Goal: Entertainment & Leisure: Consume media (video, audio)

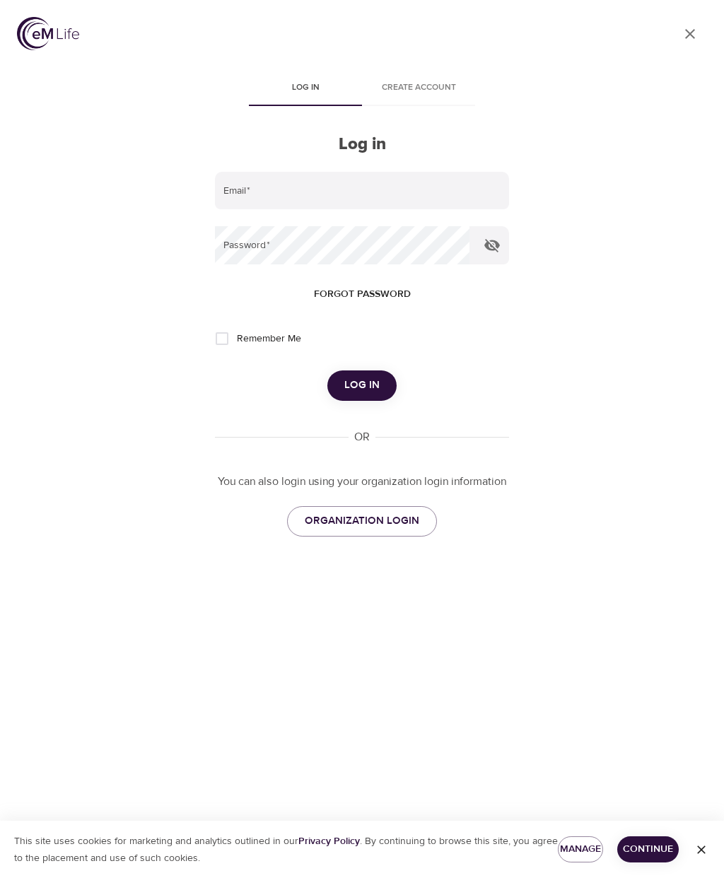
click at [286, 192] on input "email" at bounding box center [362, 191] width 294 height 38
type input "writeon.lisa@gmail.com"
click at [376, 390] on span "Log in" at bounding box center [361, 385] width 35 height 18
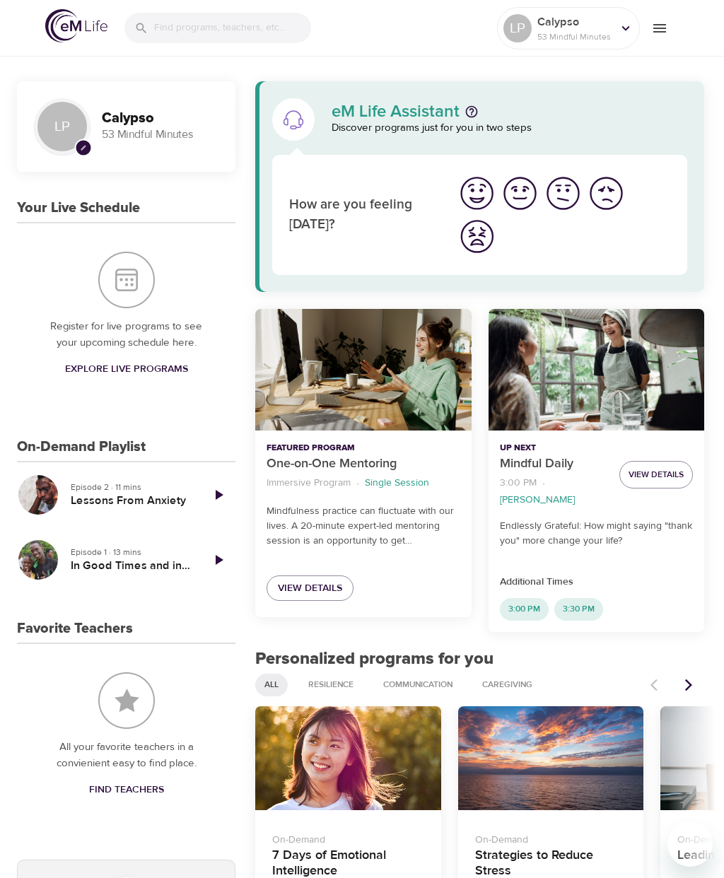
click at [566, 199] on img "I'm feeling ok" at bounding box center [563, 193] width 39 height 39
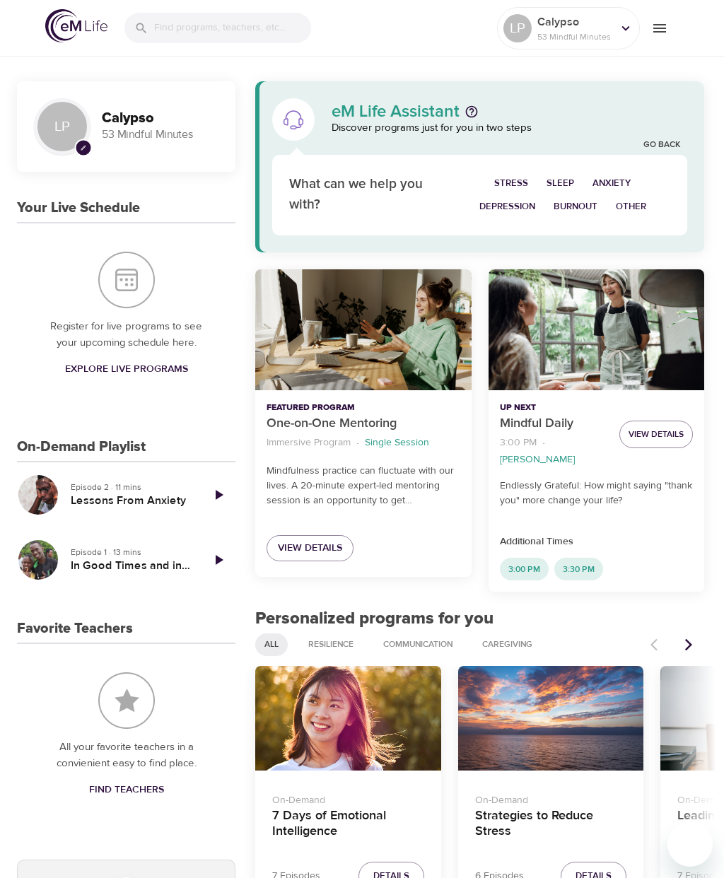
click at [622, 179] on span "Anxiety" at bounding box center [612, 183] width 38 height 16
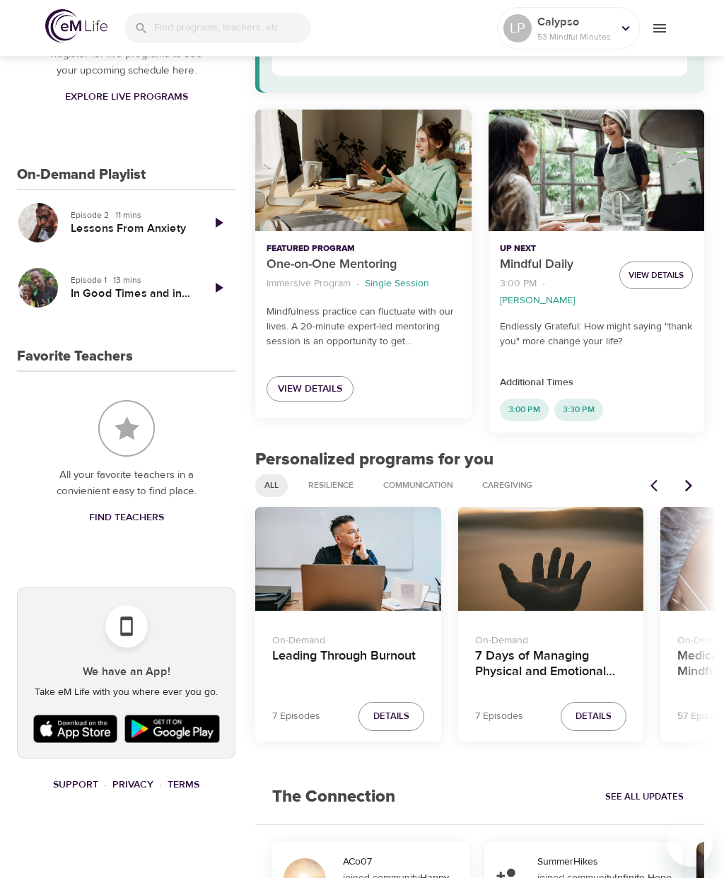
scroll to position [269, 0]
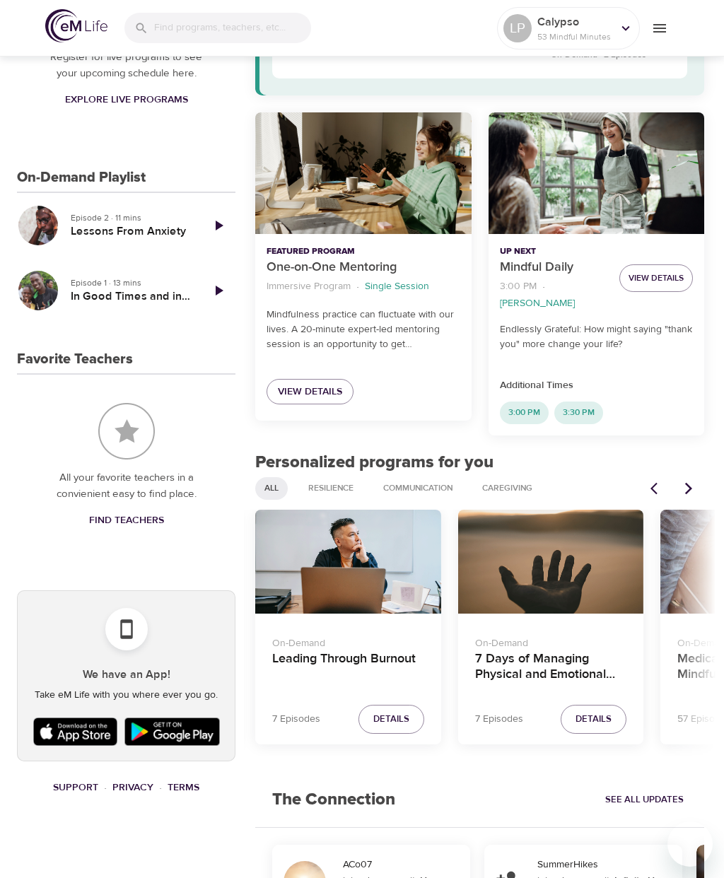
click at [685, 482] on icon "Next items" at bounding box center [689, 489] width 14 height 14
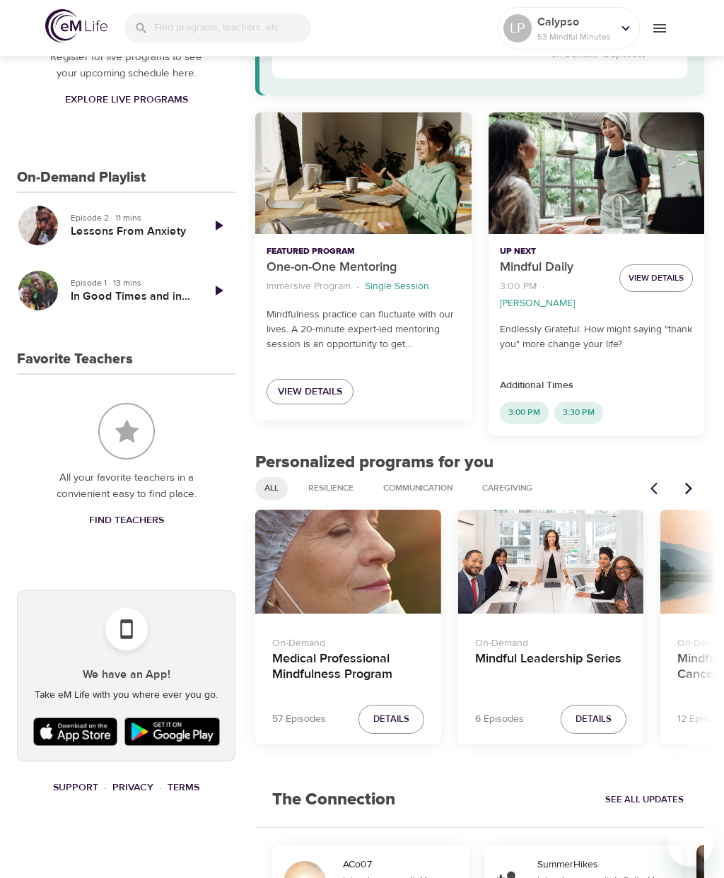
click at [696, 473] on button "Next items" at bounding box center [688, 488] width 31 height 31
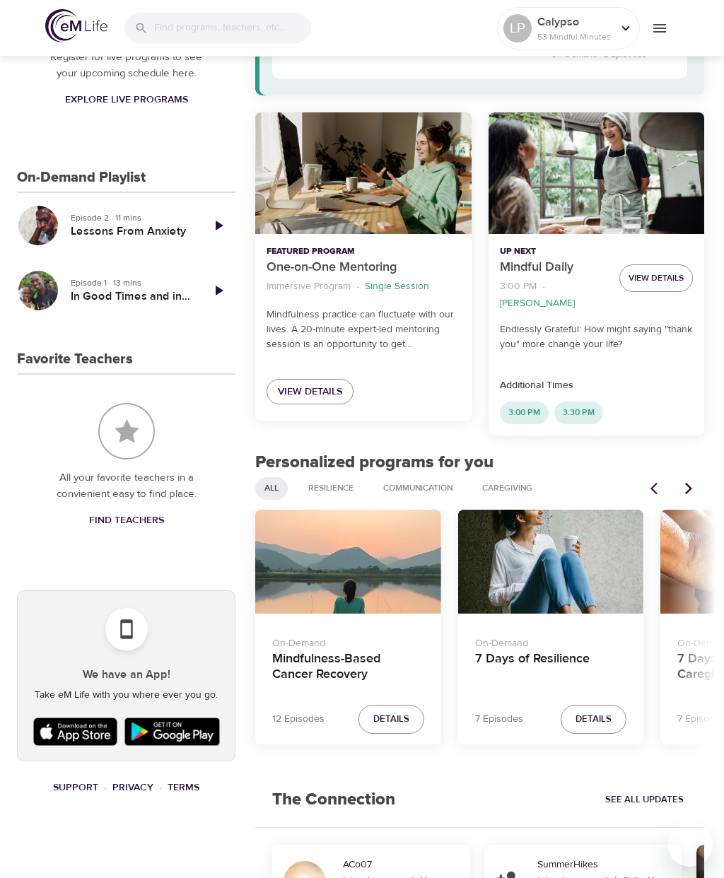
click at [693, 482] on icon "Next items" at bounding box center [689, 489] width 14 height 14
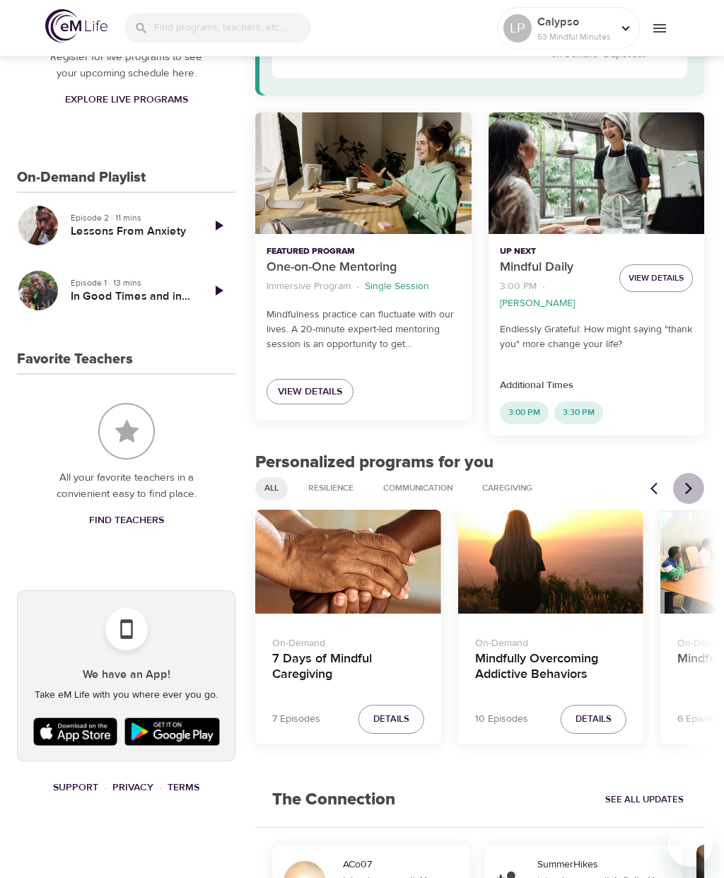
click at [691, 482] on icon "Next items" at bounding box center [689, 489] width 14 height 14
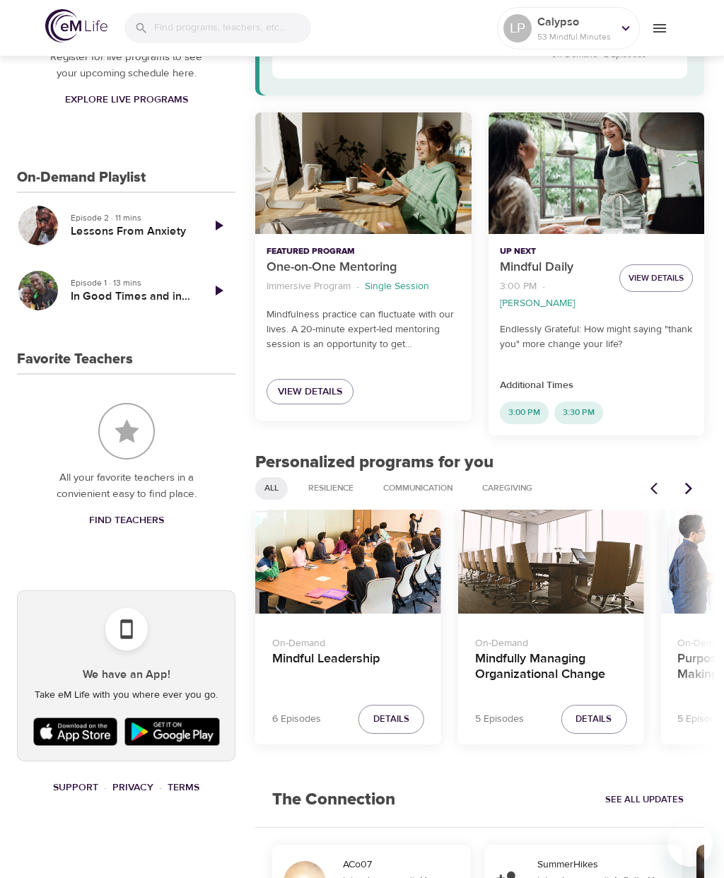
click at [693, 482] on icon "Next items" at bounding box center [689, 489] width 14 height 14
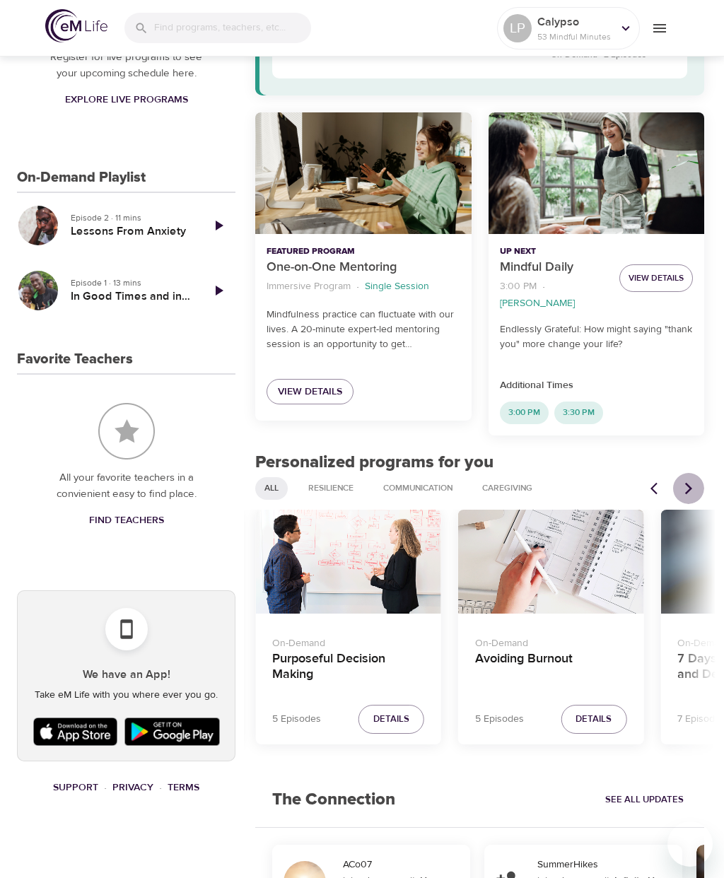
click at [690, 473] on button "Next items" at bounding box center [688, 488] width 31 height 31
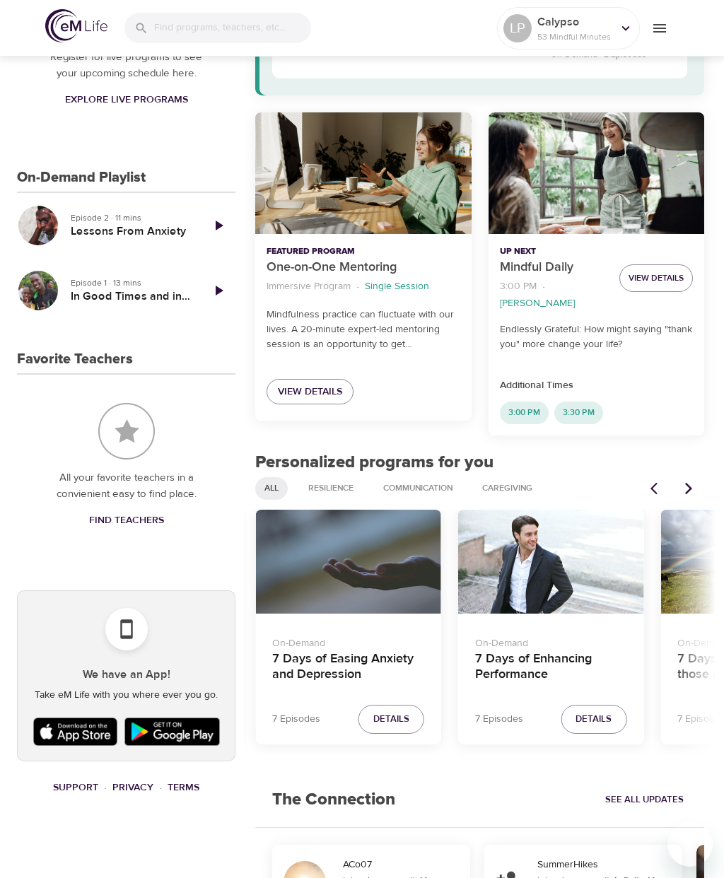
click at [375, 578] on div "7 Days of Easing Anxiety and Depression" at bounding box center [348, 562] width 186 height 105
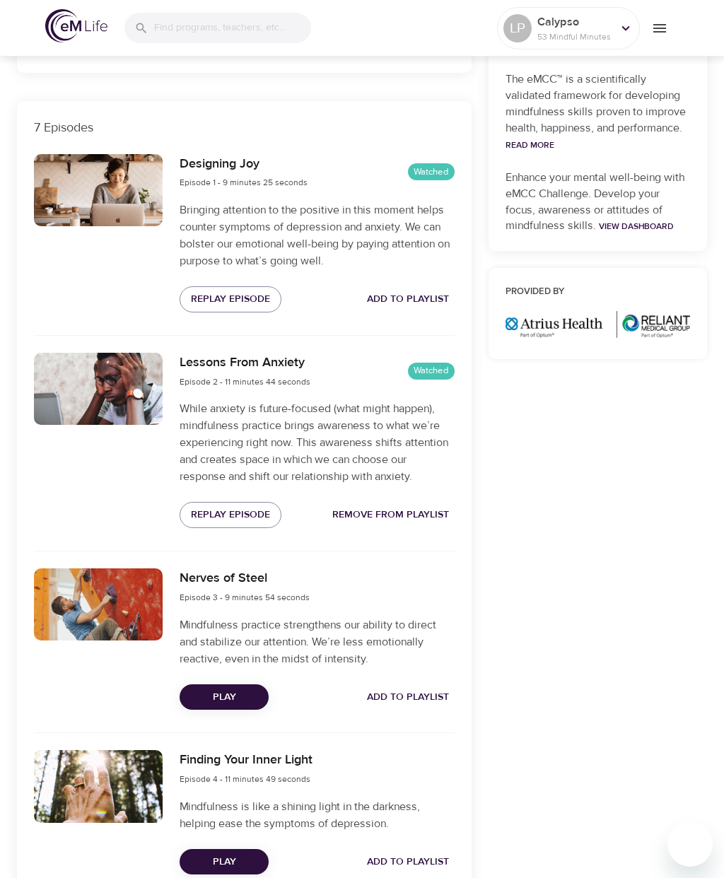
scroll to position [411, 0]
click at [248, 692] on span "Play" at bounding box center [224, 697] width 66 height 18
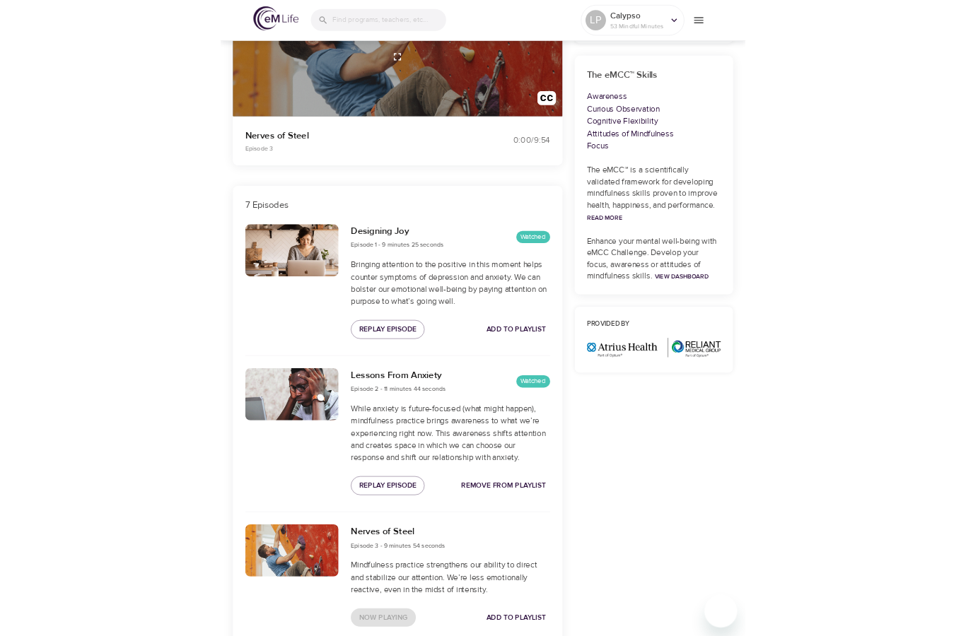
scroll to position [0, 0]
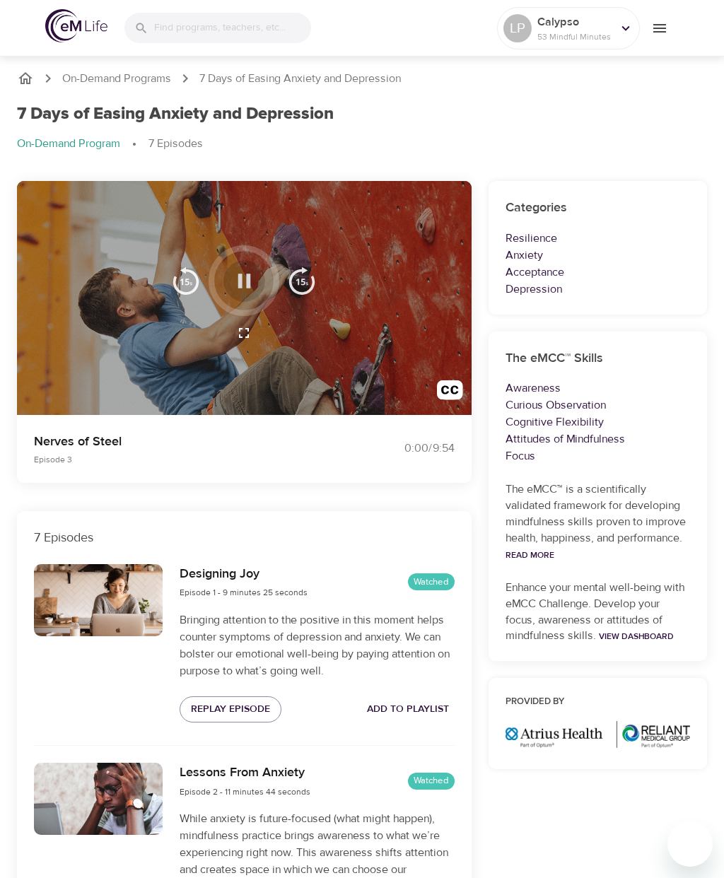
click at [254, 281] on icon "button" at bounding box center [244, 281] width 25 height 25
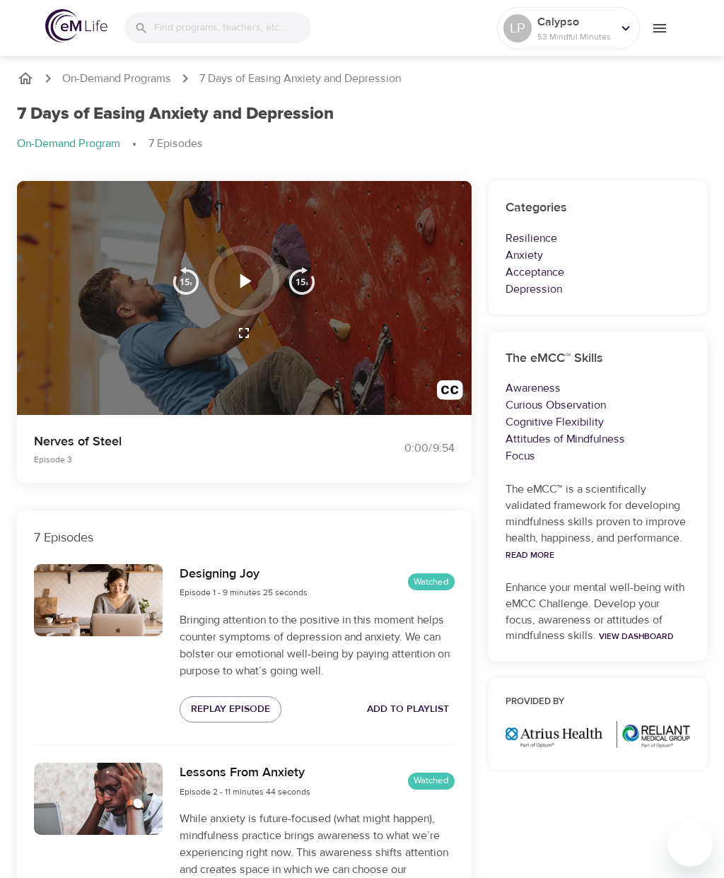
click at [256, 275] on icon "button" at bounding box center [244, 281] width 25 height 25
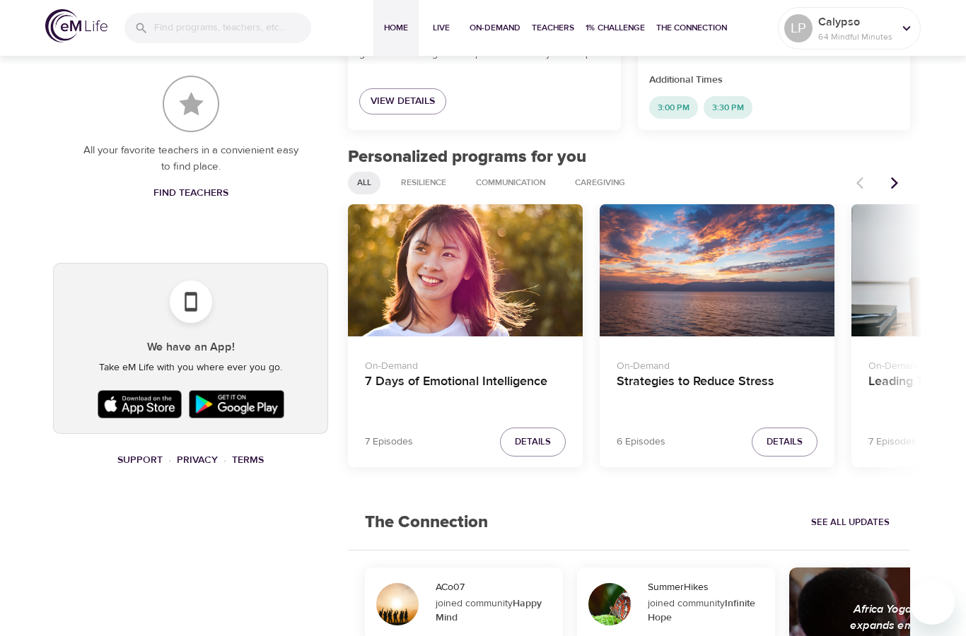
scroll to position [598, 0]
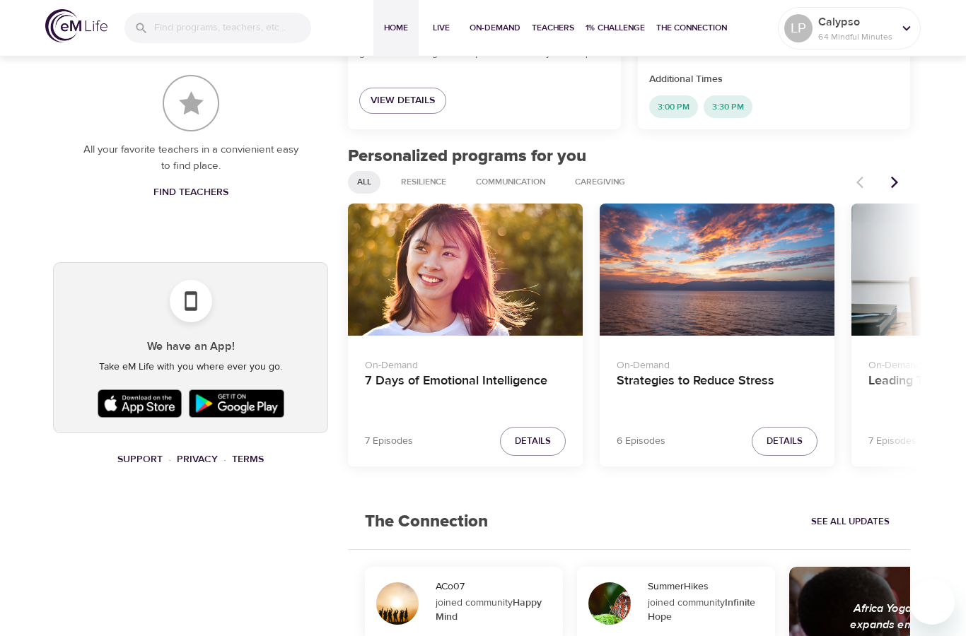
click at [714, 376] on h4 "Strategies to Reduce Stress" at bounding box center [717, 390] width 201 height 34
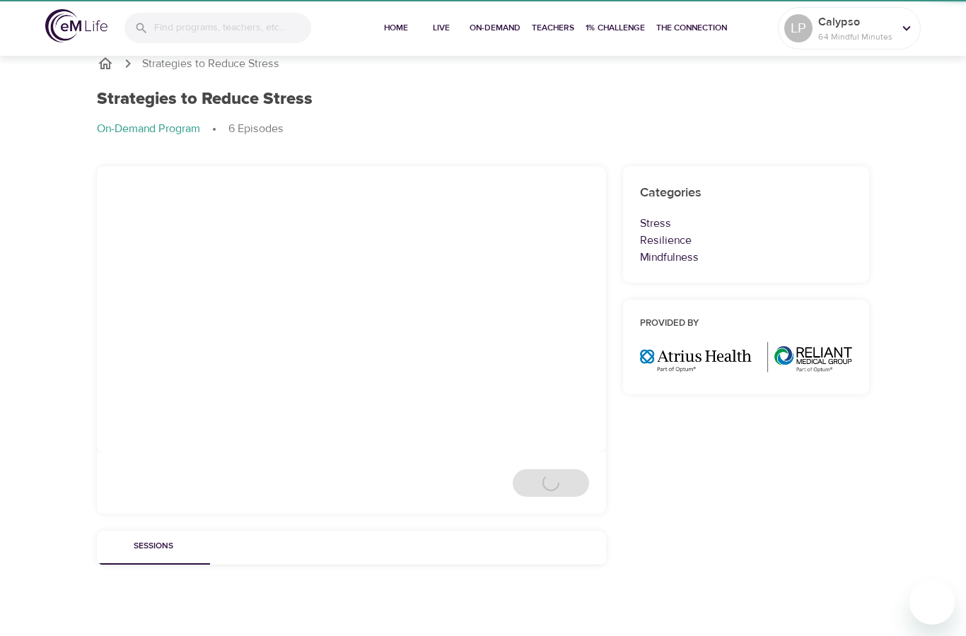
scroll to position [57, 0]
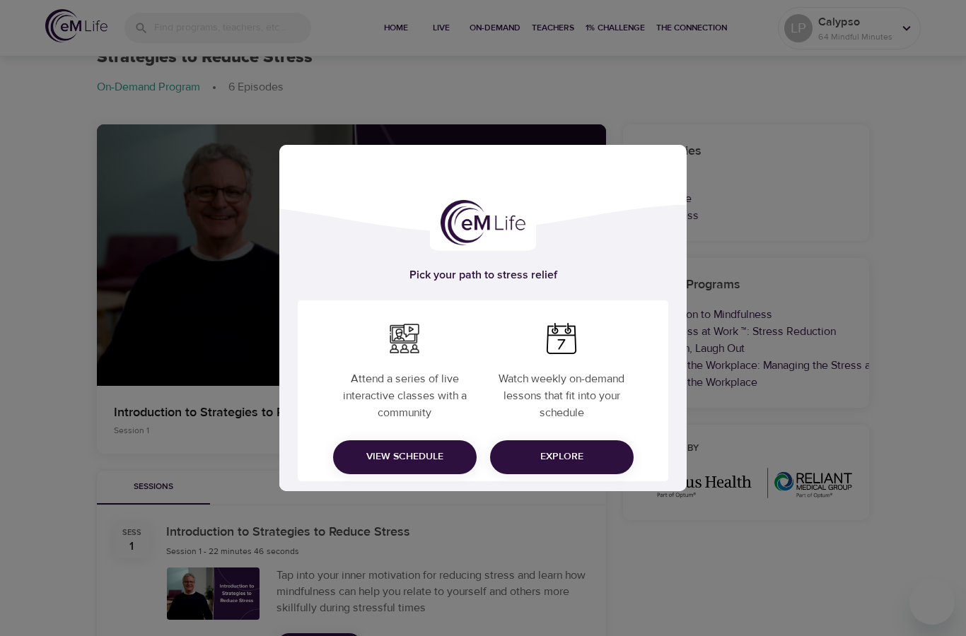
click at [699, 536] on div "Pick your path to stress relief Attend a series of live interactive classes wit…" at bounding box center [483, 318] width 966 height 636
click at [648, 465] on div "Attend a series of live interactive classes with a community View Schedule Watc…" at bounding box center [483, 391] width 371 height 181
click at [582, 457] on span "Explore" at bounding box center [561, 457] width 121 height 18
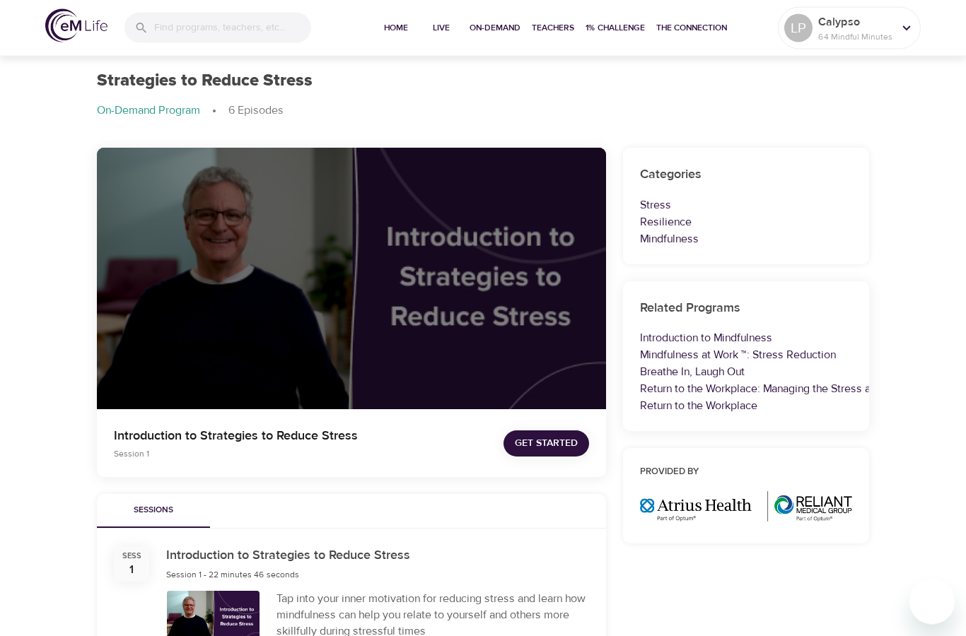
scroll to position [0, 0]
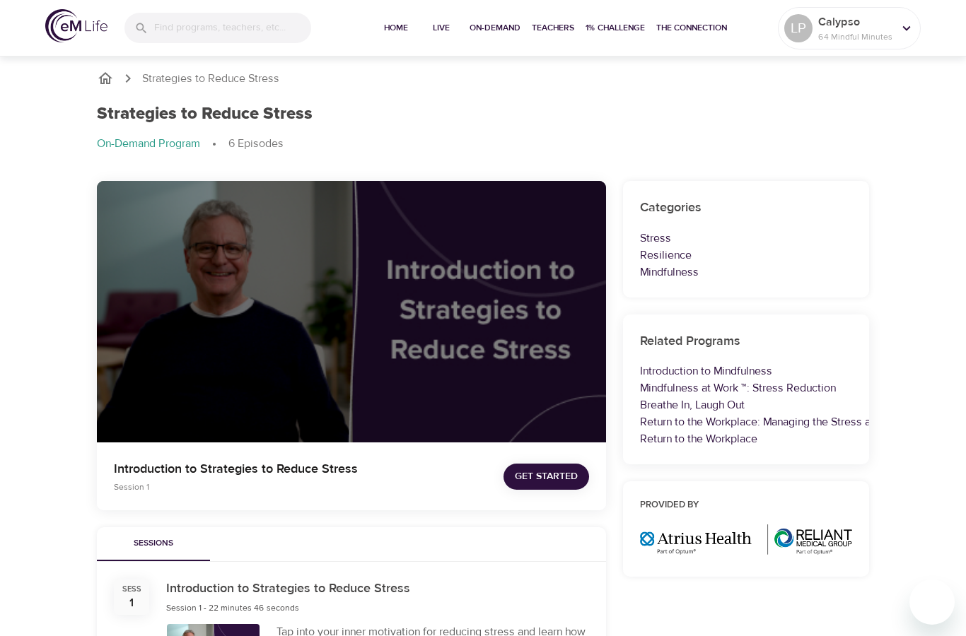
click at [496, 28] on span "On-Demand" at bounding box center [495, 28] width 51 height 15
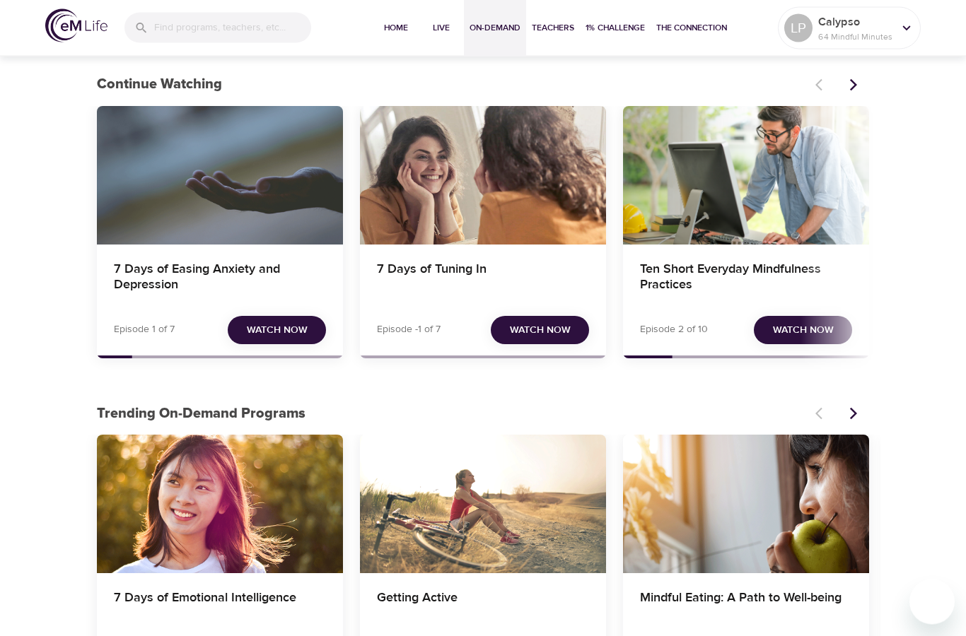
scroll to position [51, 0]
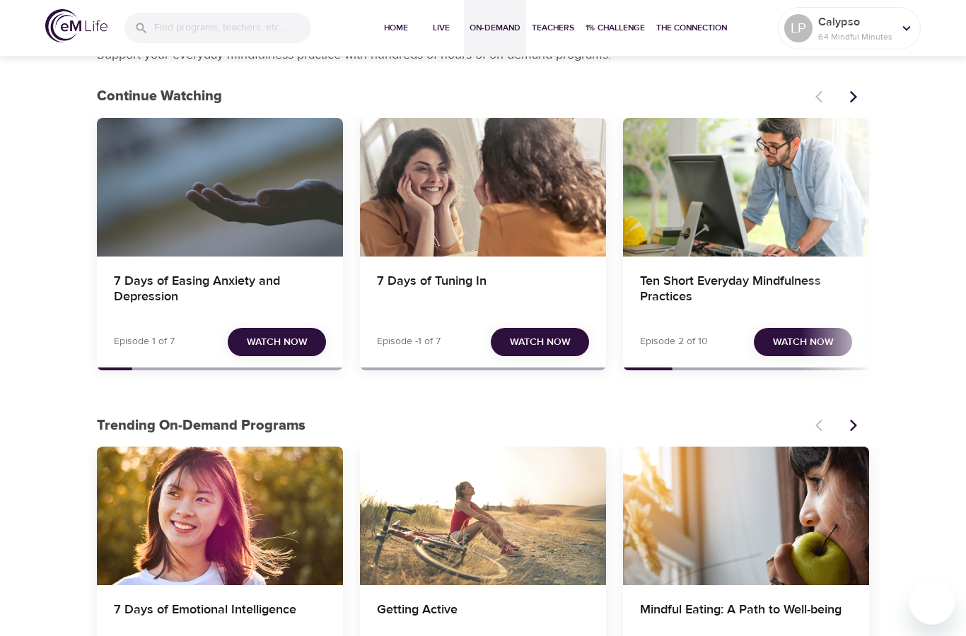
click at [294, 222] on div "7 Days of Easing Anxiety and Depression" at bounding box center [220, 187] width 246 height 139
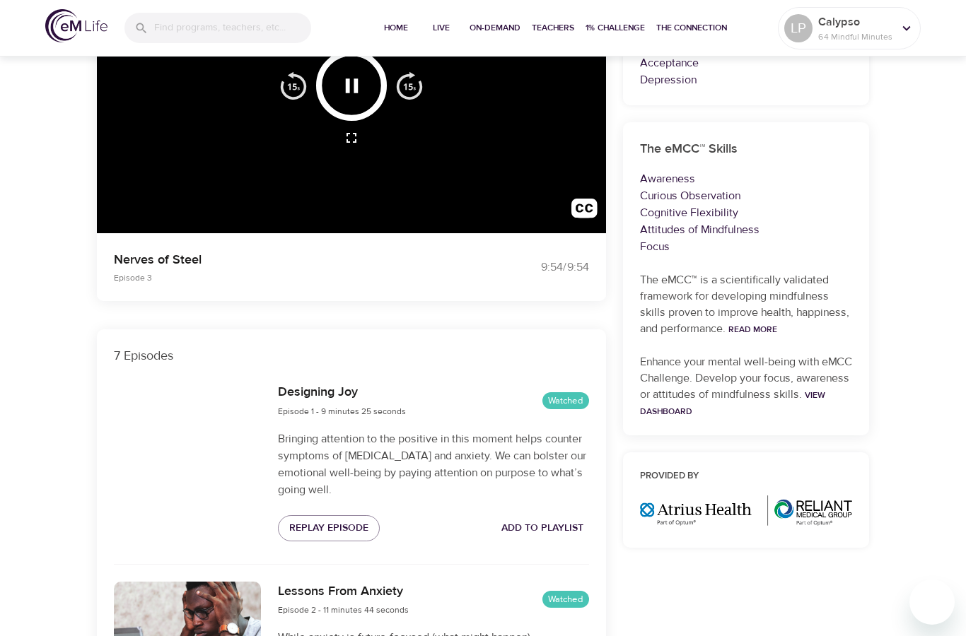
scroll to position [212, 0]
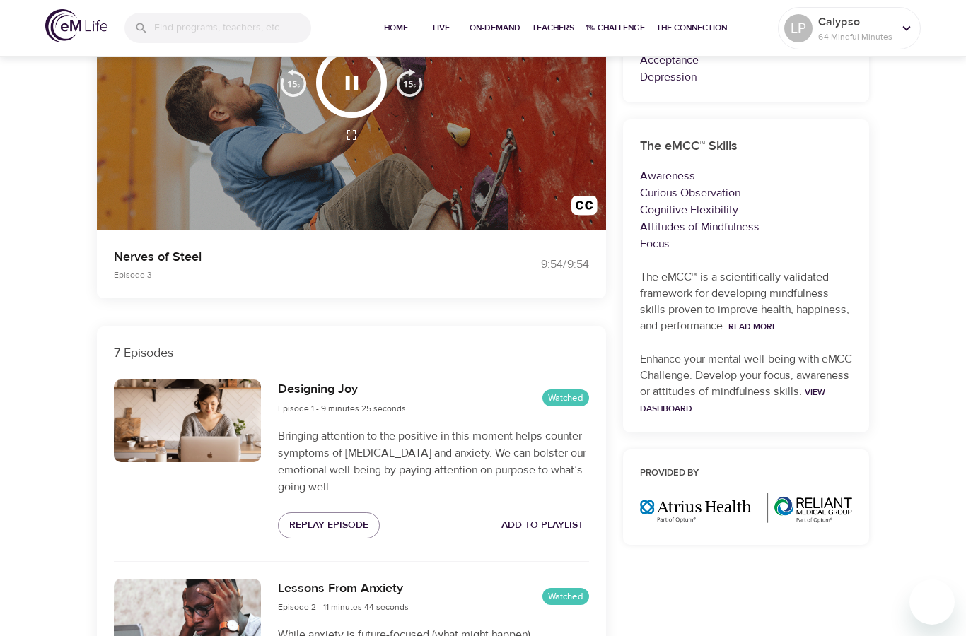
click at [438, 266] on p "Nerves of Steel" at bounding box center [290, 257] width 352 height 19
click at [523, 186] on div at bounding box center [351, 100] width 509 height 262
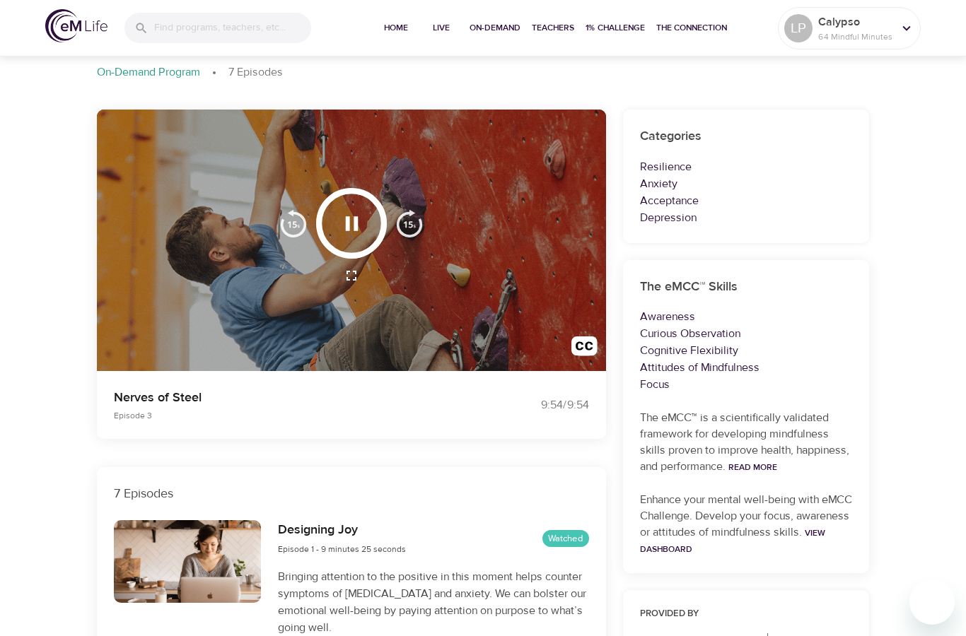
scroll to position [73, 0]
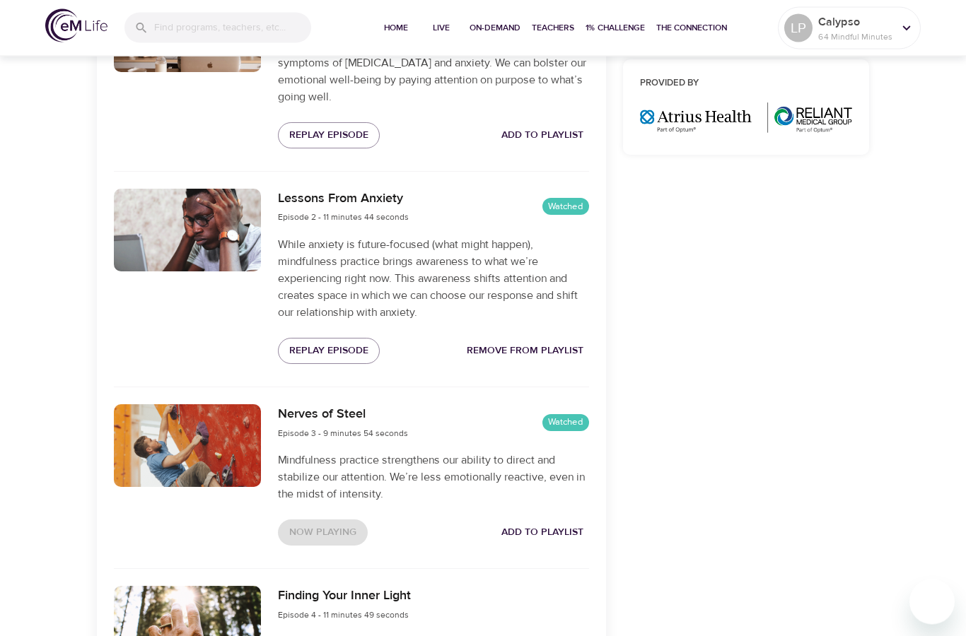
click at [540, 526] on span "Add to Playlist" at bounding box center [542, 534] width 82 height 18
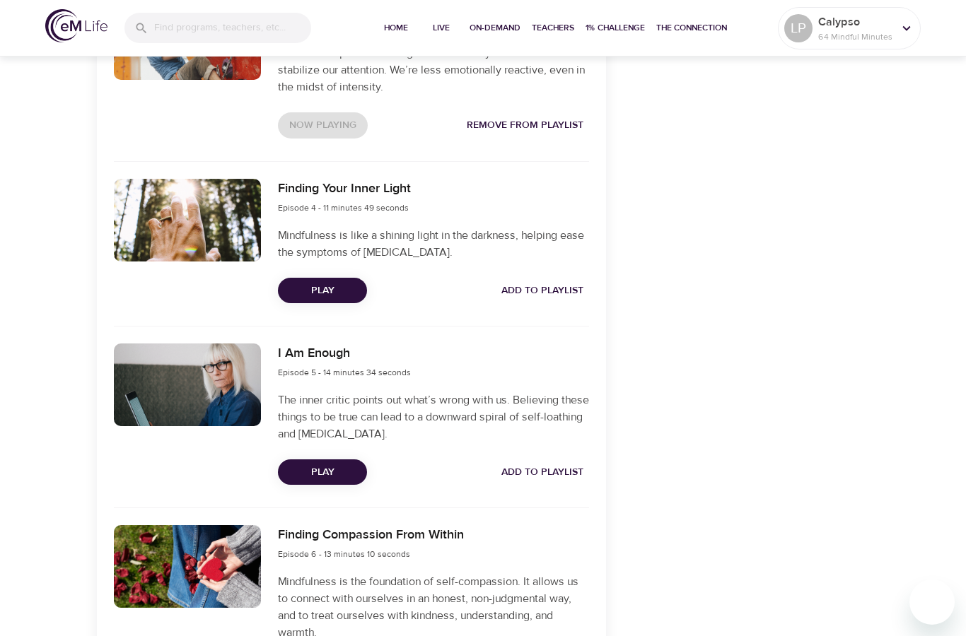
scroll to position [1011, 0]
click at [339, 281] on span "Play" at bounding box center [322, 290] width 66 height 18
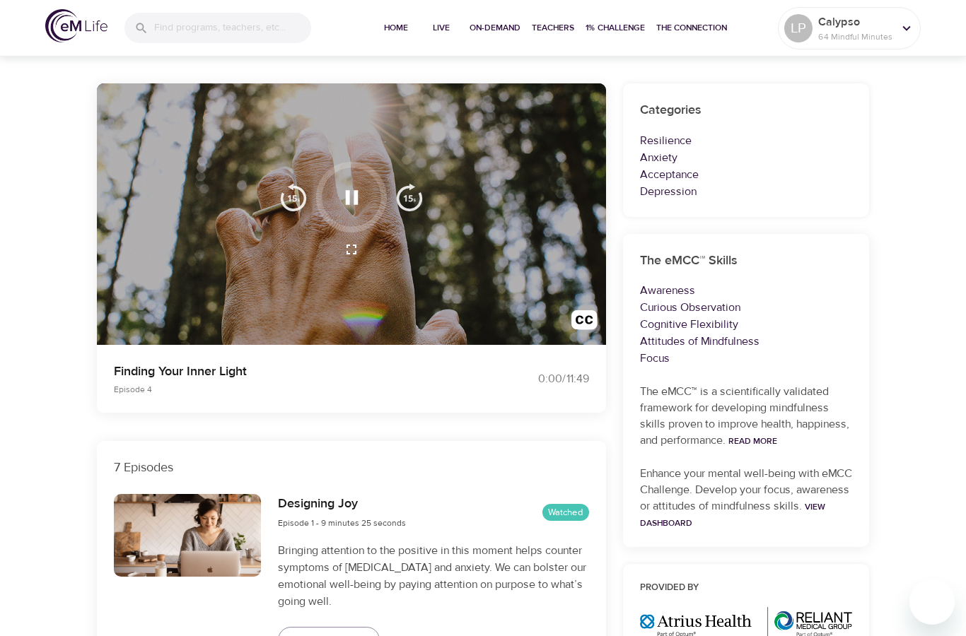
scroll to position [0, 0]
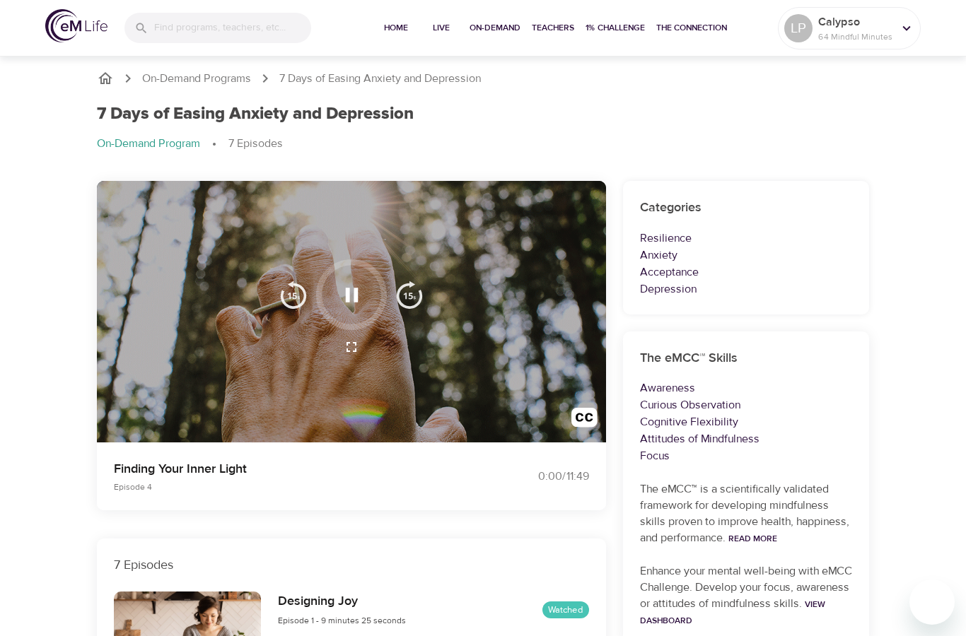
click at [358, 289] on icon "button" at bounding box center [351, 295] width 25 height 25
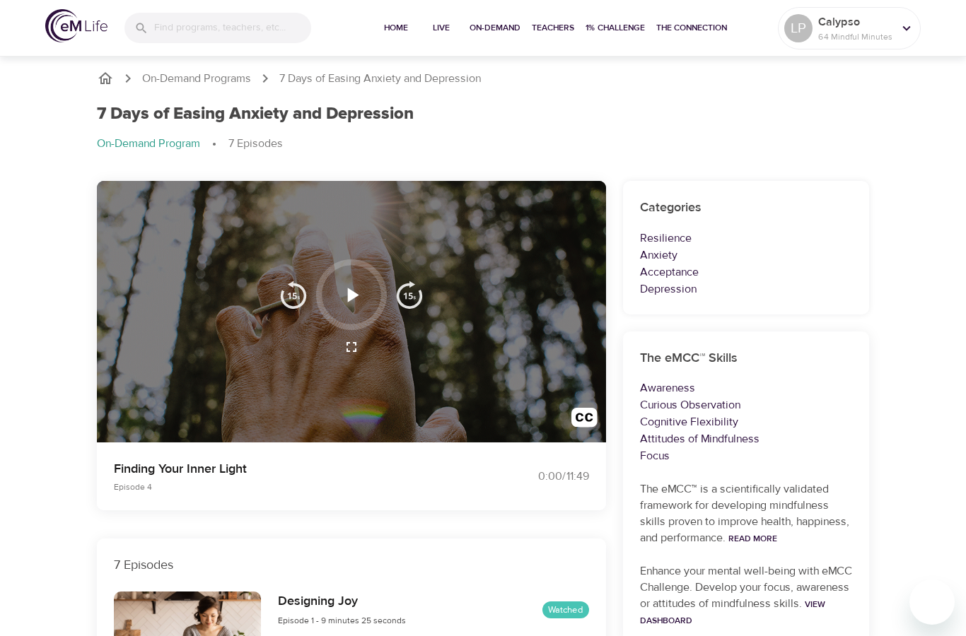
click at [362, 289] on icon "button" at bounding box center [351, 295] width 25 height 25
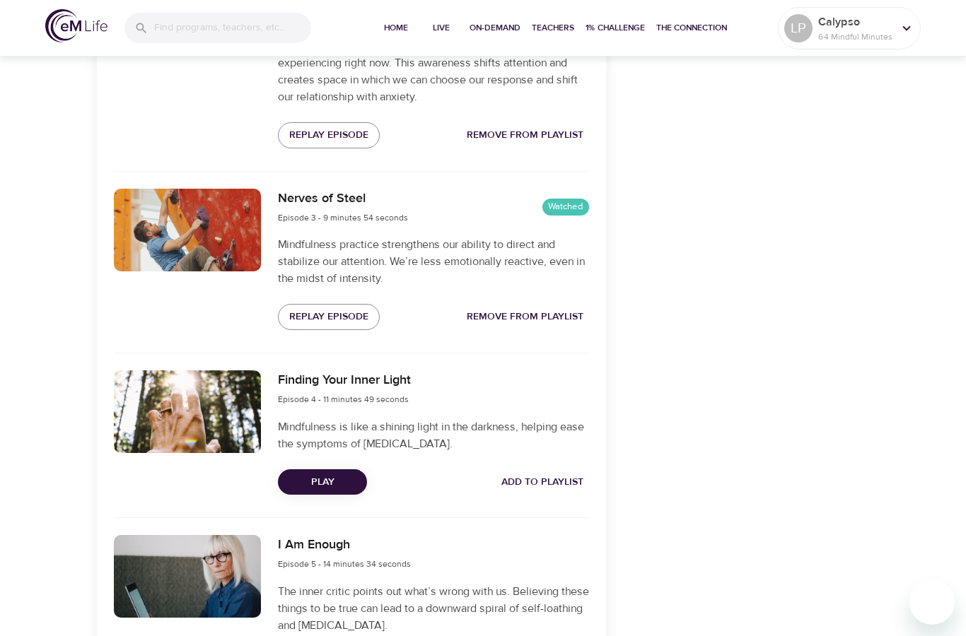
scroll to position [819, 0]
click at [358, 472] on button "Play" at bounding box center [322, 482] width 89 height 26
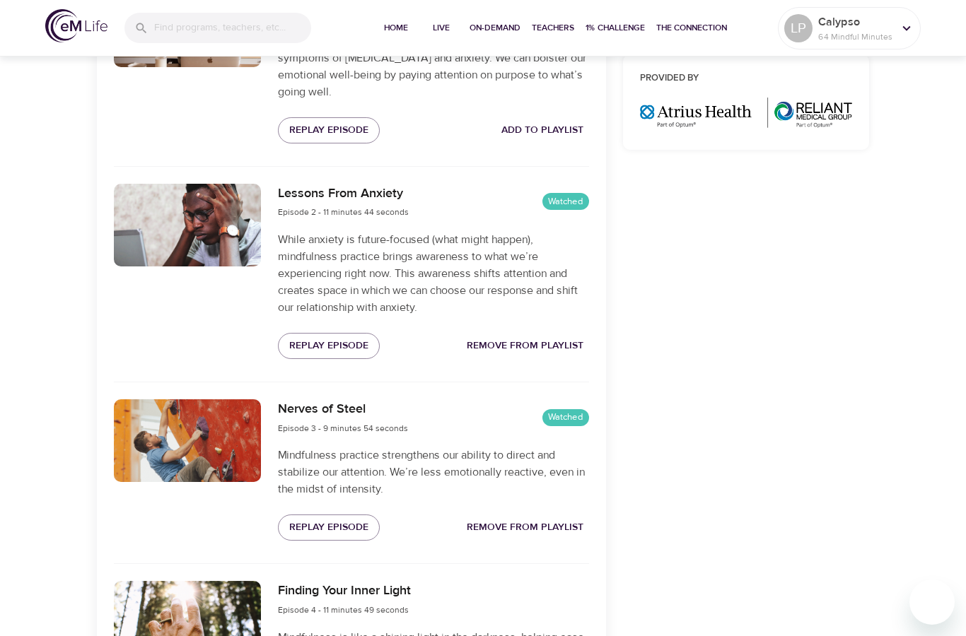
scroll to position [0, 0]
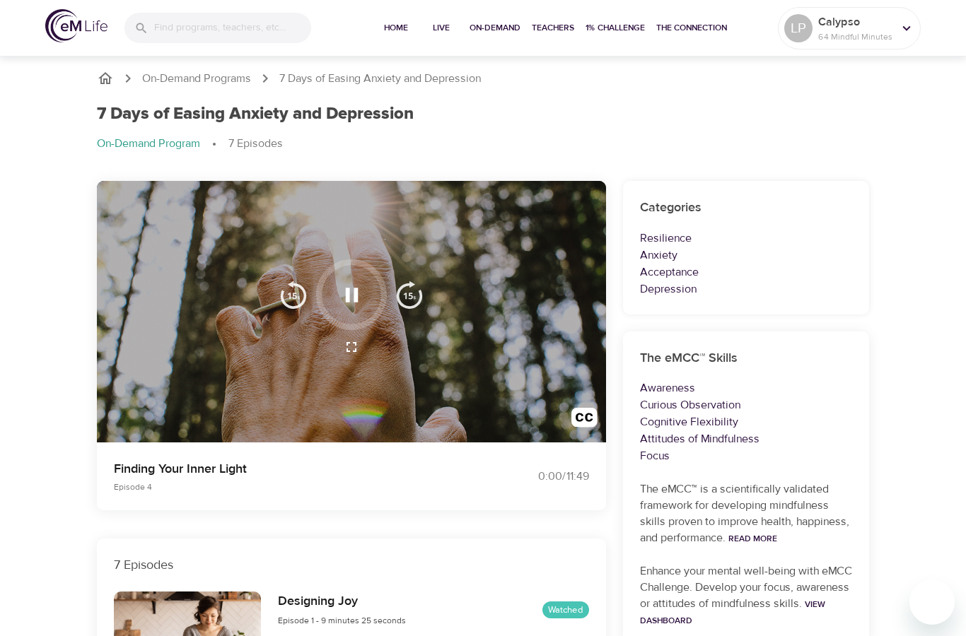
click at [352, 304] on icon "button" at bounding box center [351, 295] width 25 height 25
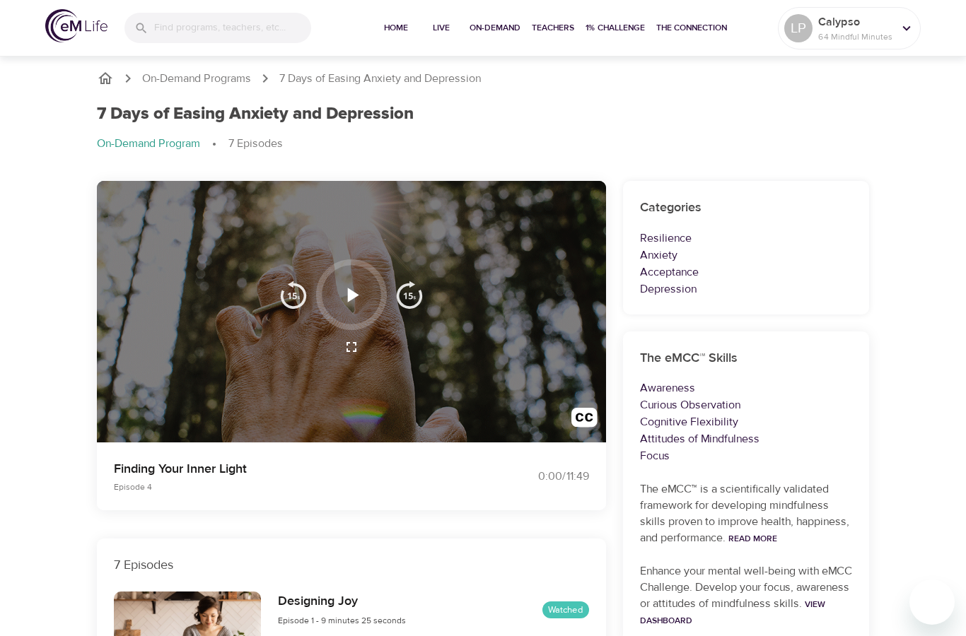
click at [356, 283] on icon "button" at bounding box center [351, 295] width 25 height 25
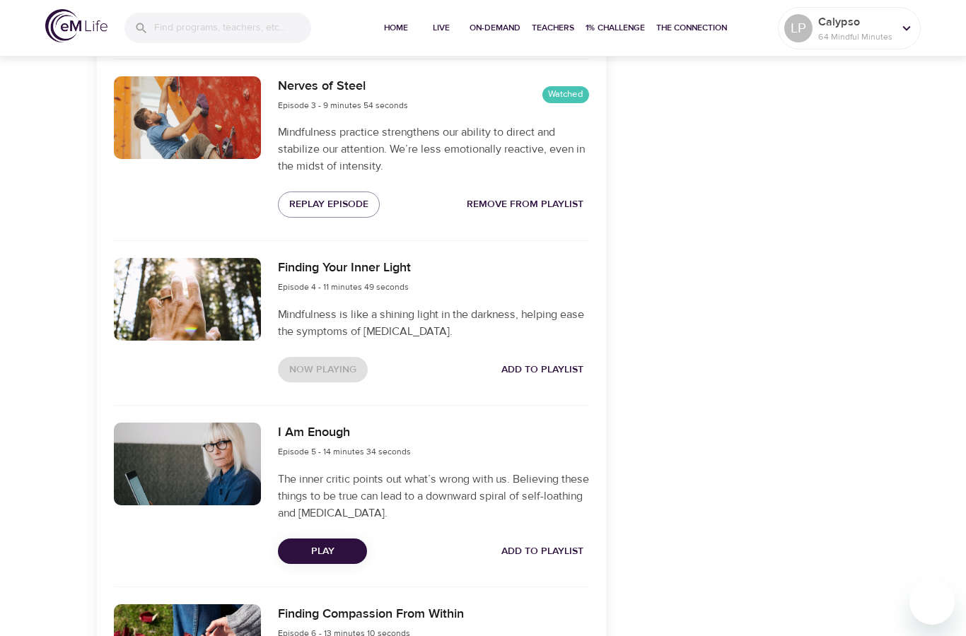
scroll to position [906, 0]
